Goal: Information Seeking & Learning: Learn about a topic

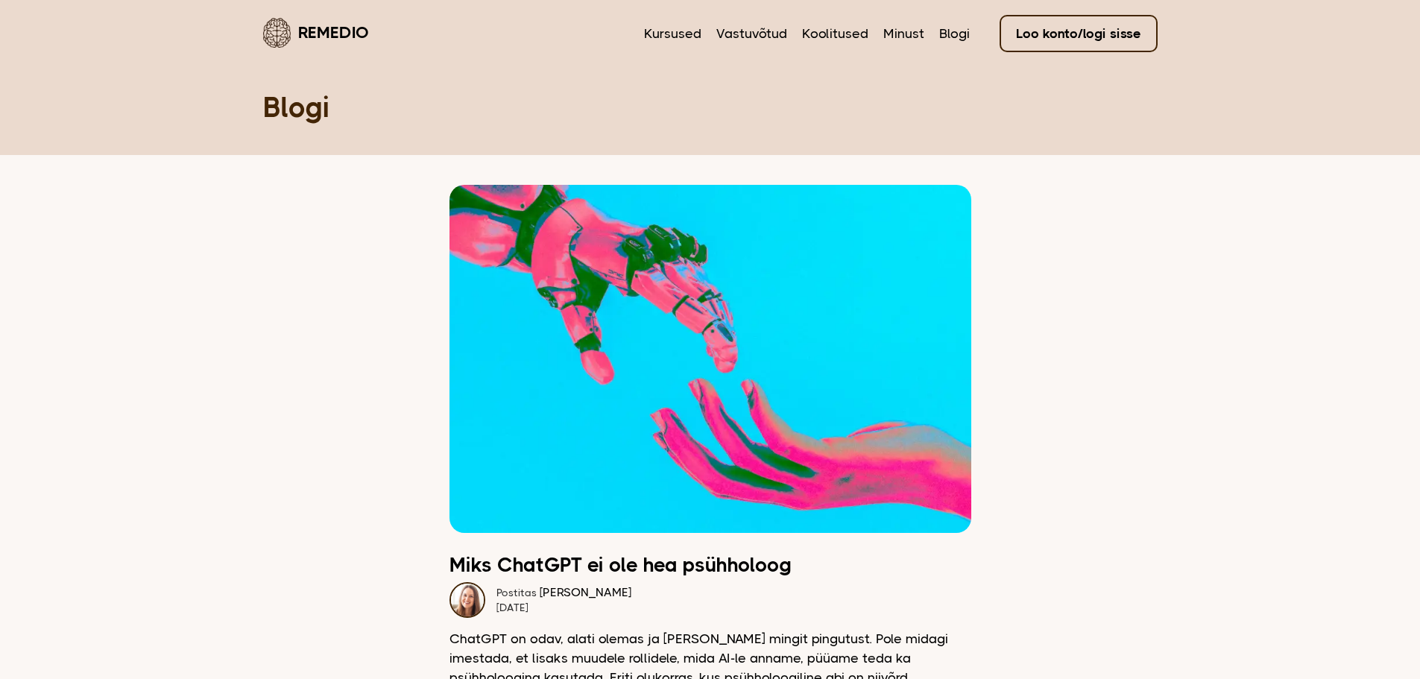
click at [466, 596] on img at bounding box center [468, 600] width 36 height 36
click at [899, 28] on link "Minust" at bounding box center [904, 33] width 41 height 19
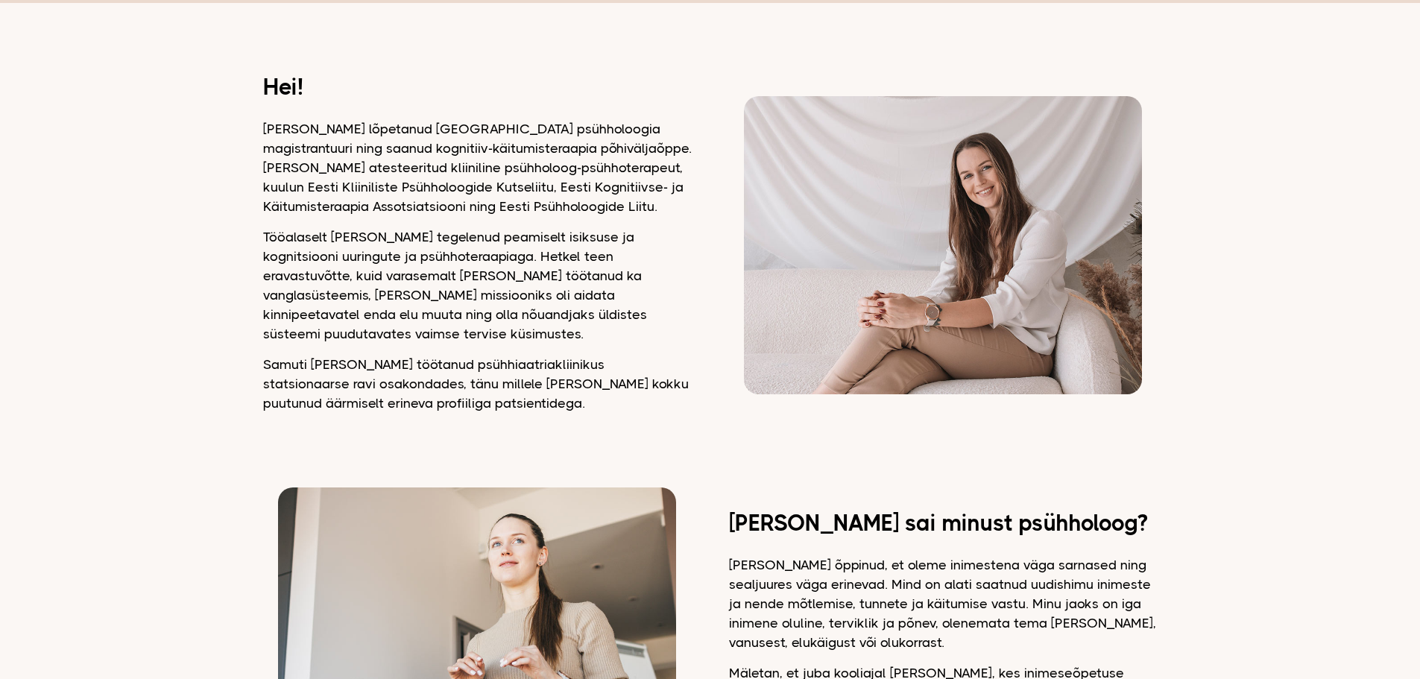
scroll to position [154, 0]
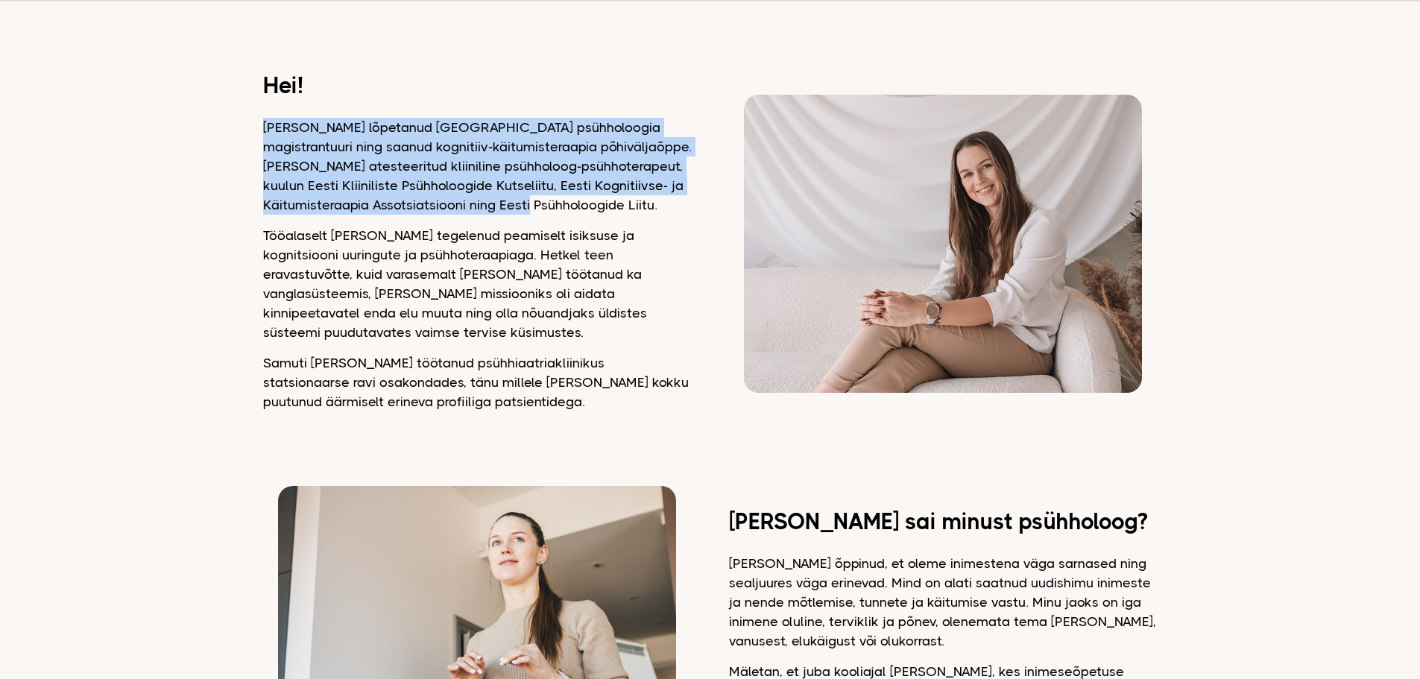
drag, startPoint x: 546, startPoint y: 204, endPoint x: 265, endPoint y: 134, distance: 288.8
click at [265, 134] on p "[PERSON_NAME] lõpetanud [GEOGRAPHIC_DATA] psühholoogia magistrantuuri ning saan…" at bounding box center [477, 166] width 429 height 97
drag, startPoint x: 265, startPoint y: 134, endPoint x: 552, endPoint y: 204, distance: 294.6
click at [552, 204] on p "[PERSON_NAME] lõpetanud [GEOGRAPHIC_DATA] psühholoogia magistrantuuri ning saan…" at bounding box center [477, 166] width 429 height 97
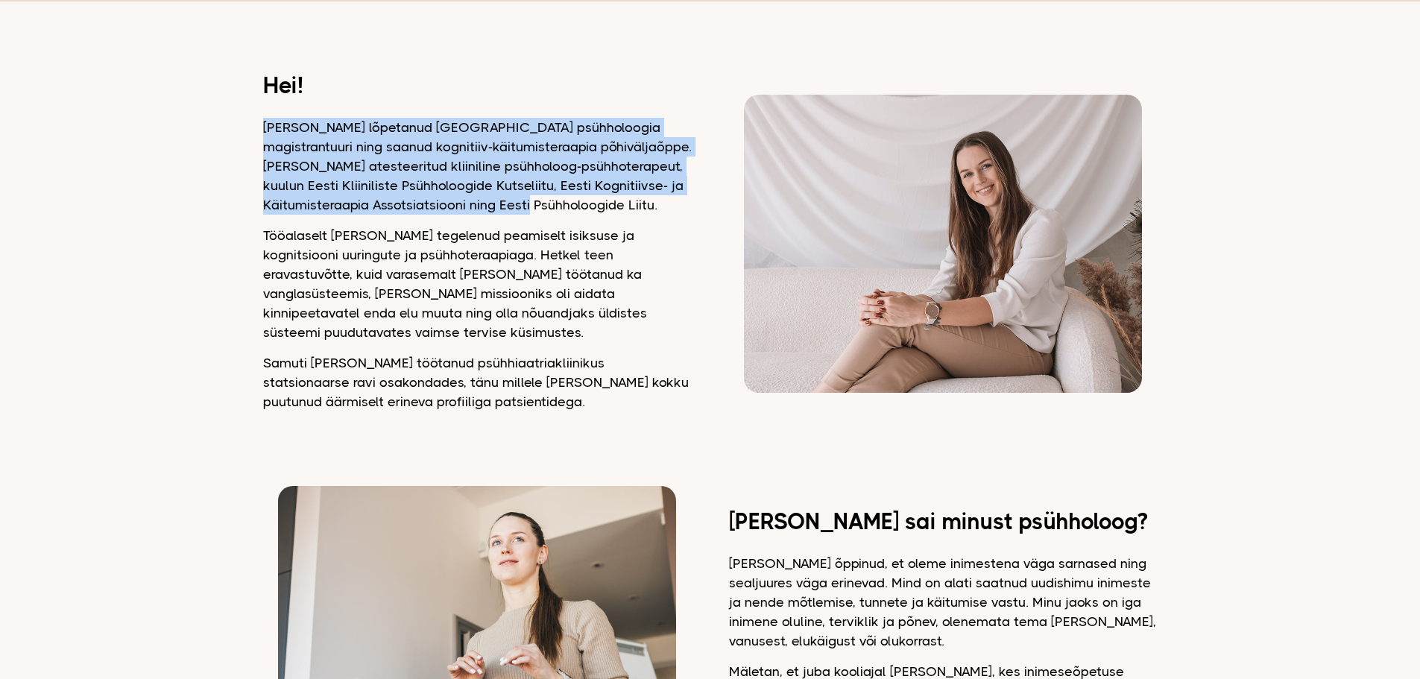
click at [552, 204] on p "[PERSON_NAME] lõpetanud [GEOGRAPHIC_DATA] psühholoogia magistrantuuri ning saan…" at bounding box center [477, 166] width 429 height 97
drag, startPoint x: 552, startPoint y: 204, endPoint x: 264, endPoint y: 128, distance: 297.5
click at [264, 128] on p "[PERSON_NAME] lõpetanud [GEOGRAPHIC_DATA] psühholoogia magistrantuuri ning saan…" at bounding box center [477, 166] width 429 height 97
drag, startPoint x: 264, startPoint y: 128, endPoint x: 547, endPoint y: 204, distance: 292.4
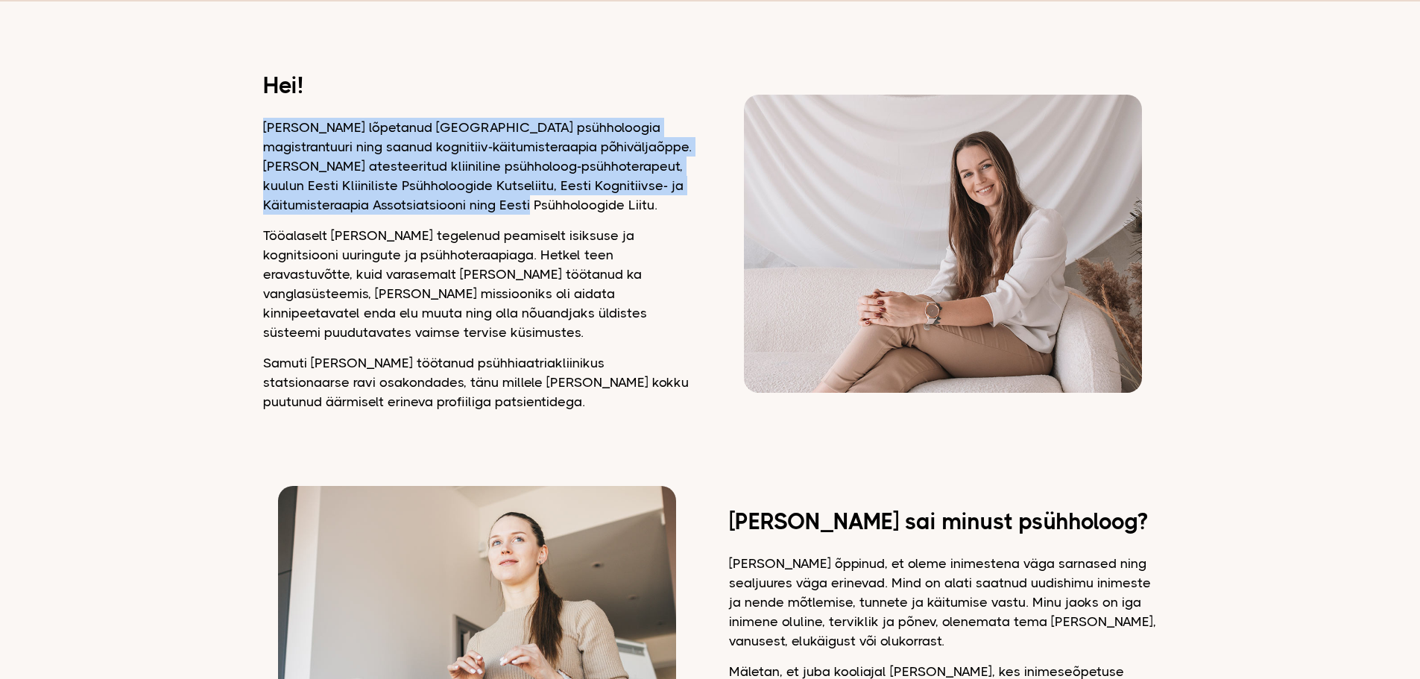
click at [547, 204] on p "[PERSON_NAME] lõpetanud [GEOGRAPHIC_DATA] psühholoogia magistrantuuri ning saan…" at bounding box center [477, 166] width 429 height 97
drag, startPoint x: 547, startPoint y: 204, endPoint x: 251, endPoint y: 122, distance: 307.2
click at [547, 205] on p "[PERSON_NAME] lõpetanud [GEOGRAPHIC_DATA] psühholoogia magistrantuuri ning saan…" at bounding box center [477, 166] width 429 height 97
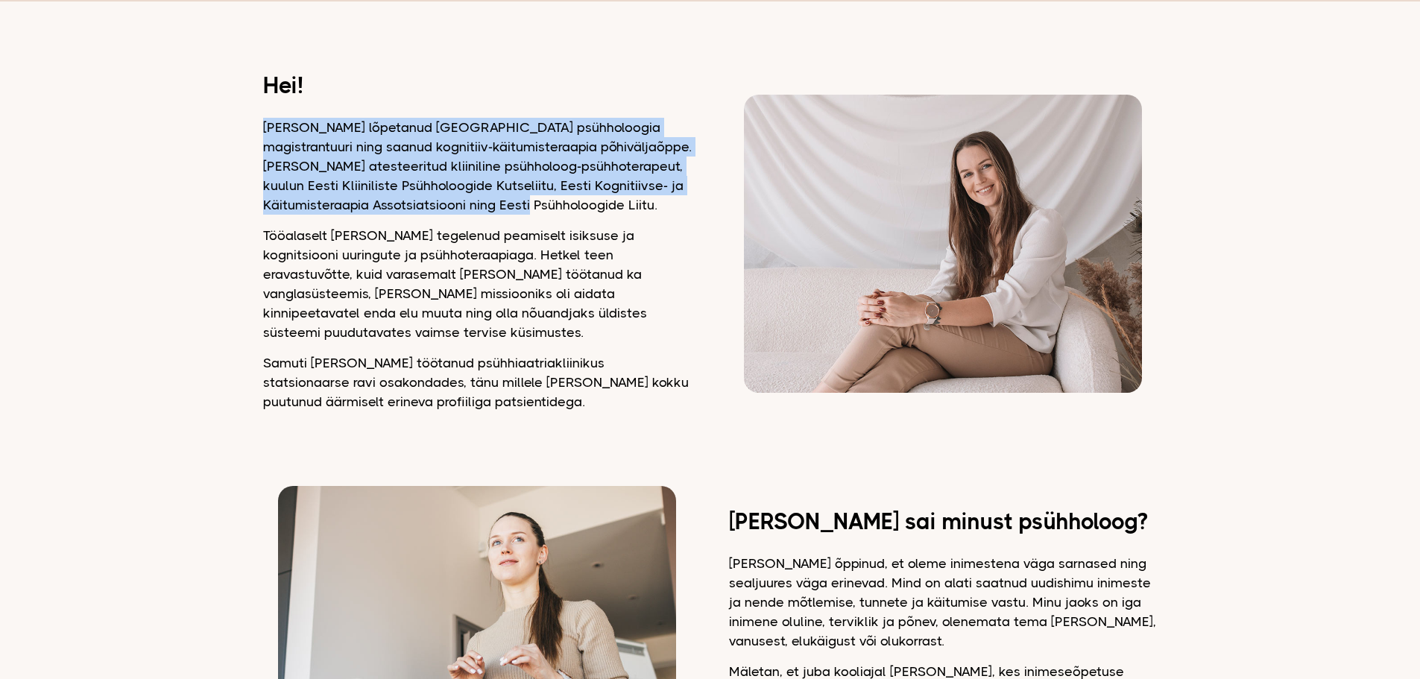
drag, startPoint x: 547, startPoint y: 205, endPoint x: 264, endPoint y: 131, distance: 292.8
click at [264, 131] on p "[PERSON_NAME] lõpetanud [GEOGRAPHIC_DATA] psühholoogia magistrantuuri ning saan…" at bounding box center [477, 166] width 429 height 97
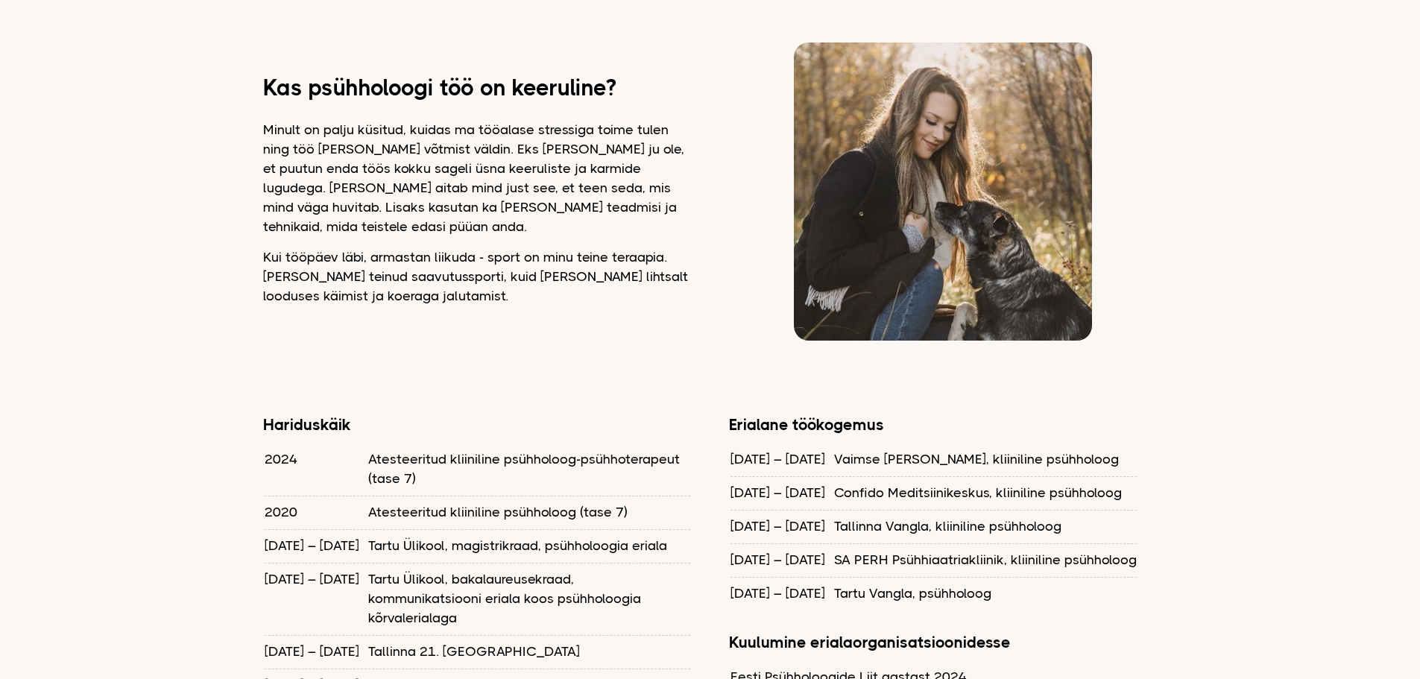
scroll to position [972, 0]
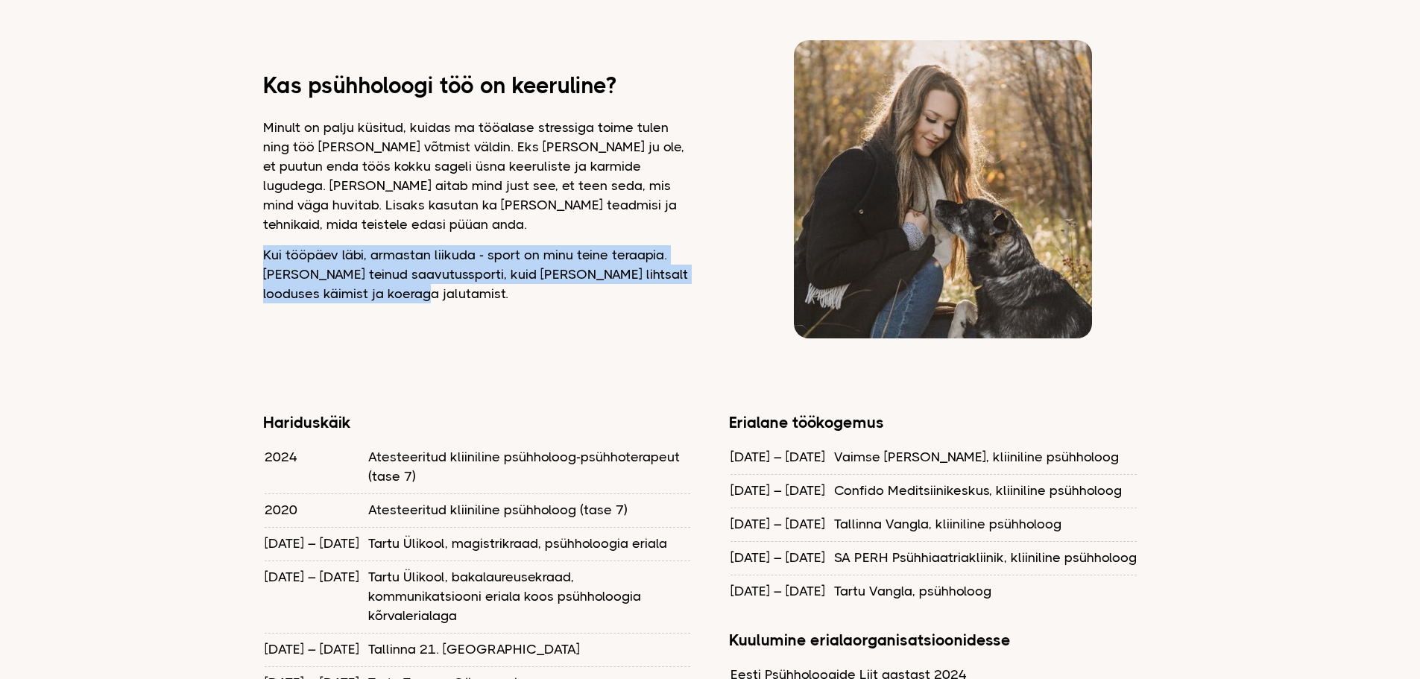
drag, startPoint x: 400, startPoint y: 265, endPoint x: 259, endPoint y: 213, distance: 149.3
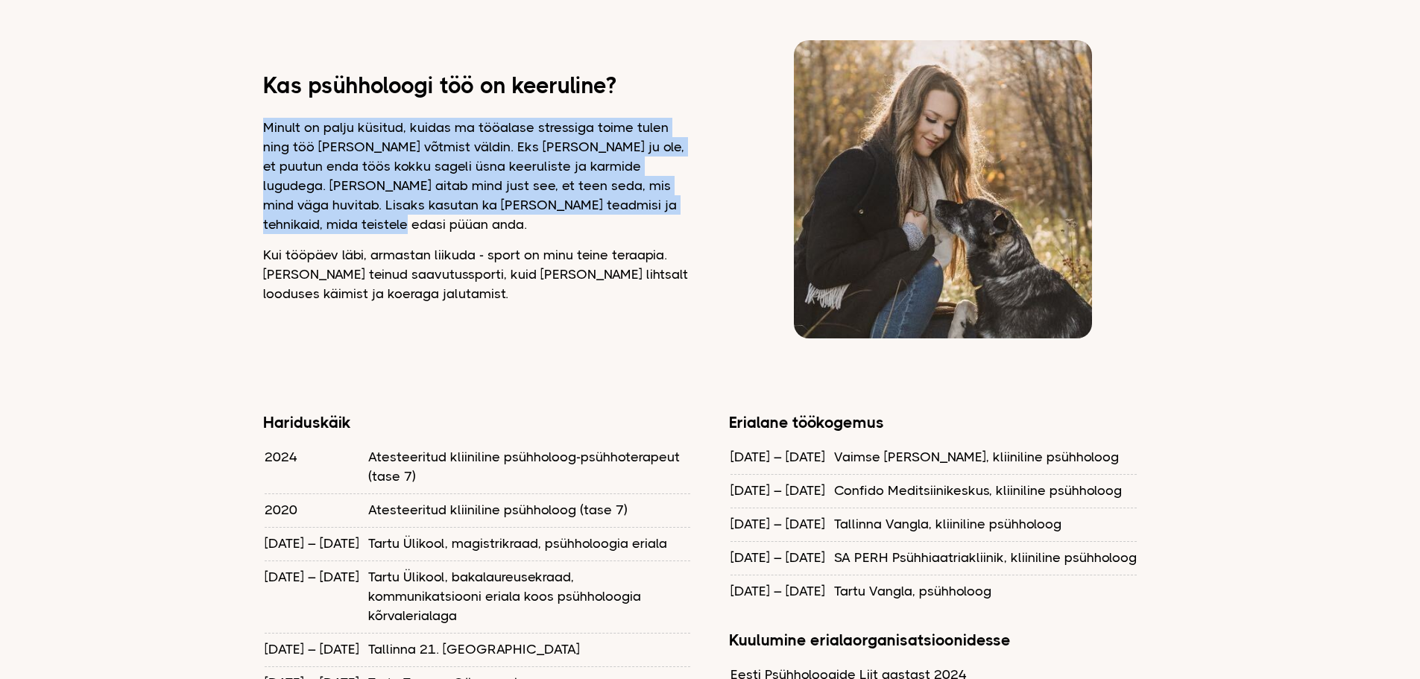
drag, startPoint x: 685, startPoint y: 196, endPoint x: 265, endPoint y: 109, distance: 429.5
click at [265, 118] on p "Minult on palju küsitud, kuidas ma tööalase stressiga toime tulen ning töö [PER…" at bounding box center [477, 176] width 429 height 116
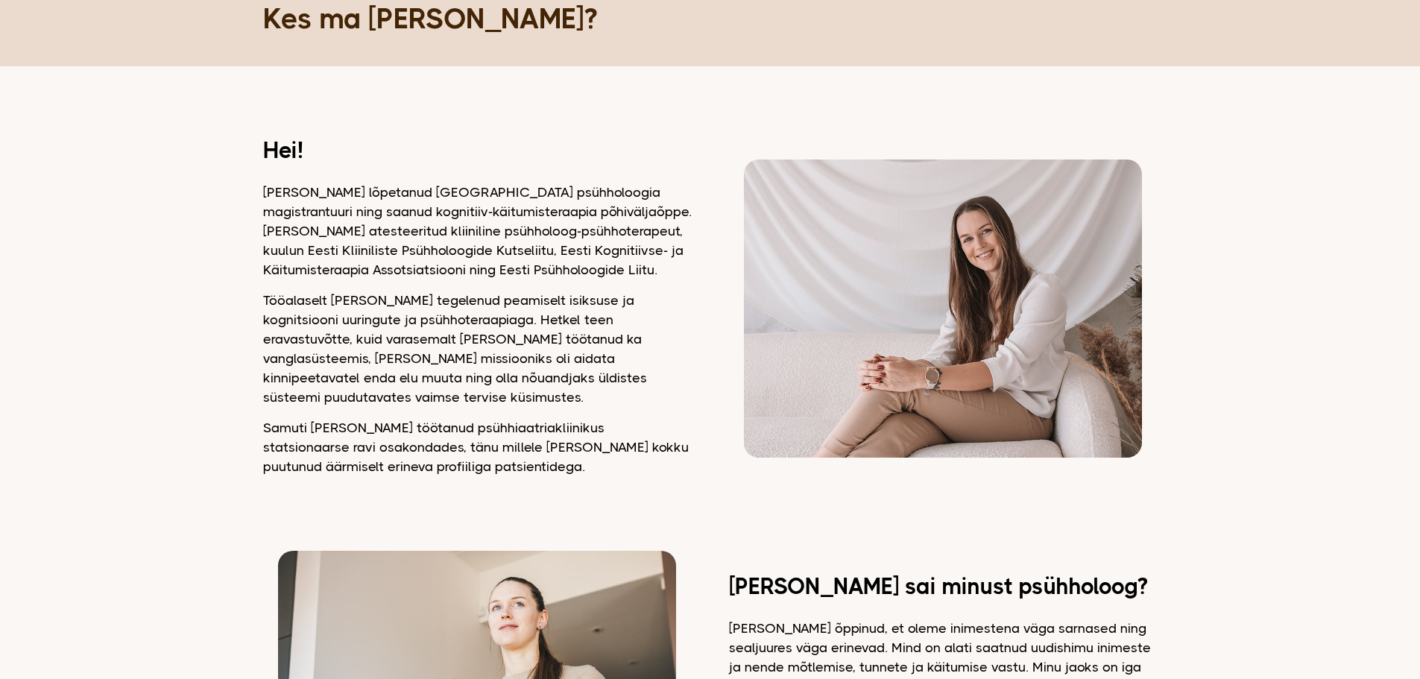
scroll to position [0, 0]
